Goal: Book appointment/travel/reservation

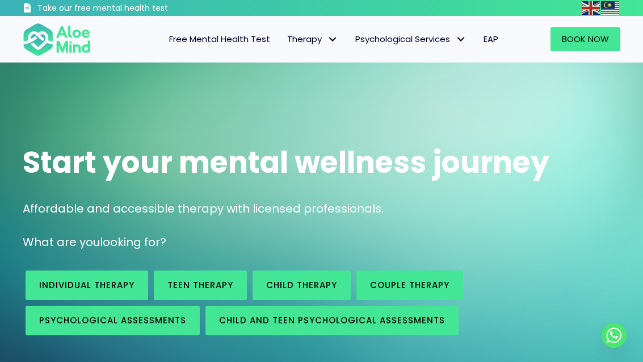
click at [585, 39] on span "Book Now" at bounding box center [585, 39] width 47 height 12
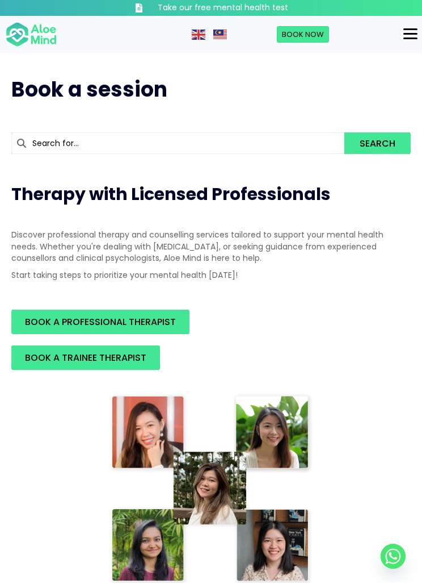
click at [308, 146] on input "text" at bounding box center [177, 143] width 333 height 22
click at [310, 171] on div "[PERSON_NAME]" at bounding box center [178, 164] width 332 height 20
type input "[PERSON_NAME]"
click at [376, 140] on button "Search" at bounding box center [378, 143] width 66 height 22
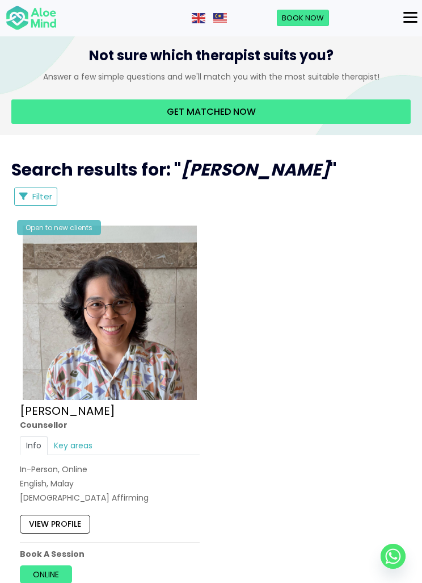
scroll to position [636, 0]
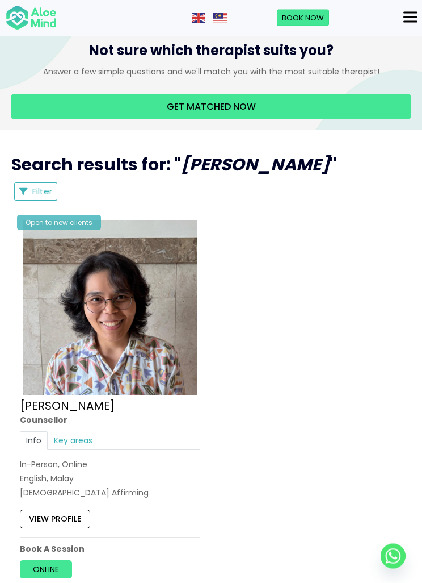
click at [148, 388] on img at bounding box center [110, 308] width 174 height 174
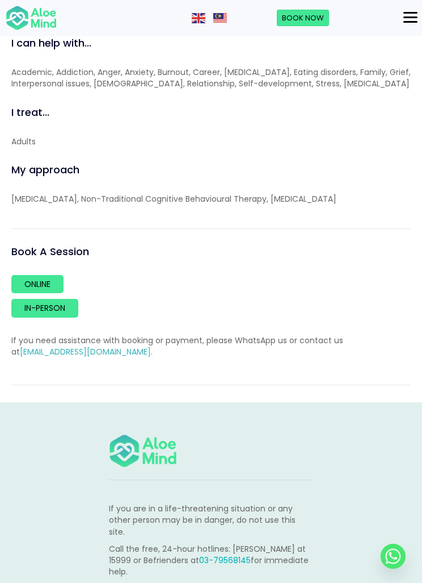
scroll to position [1388, 0]
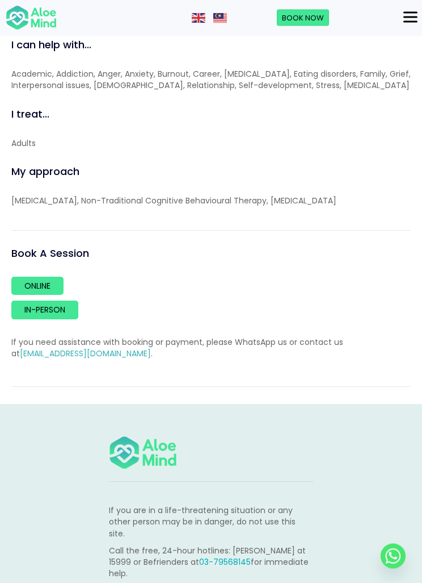
click at [26, 287] on link "Online" at bounding box center [37, 286] width 52 height 18
